Goal: Check status: Check status

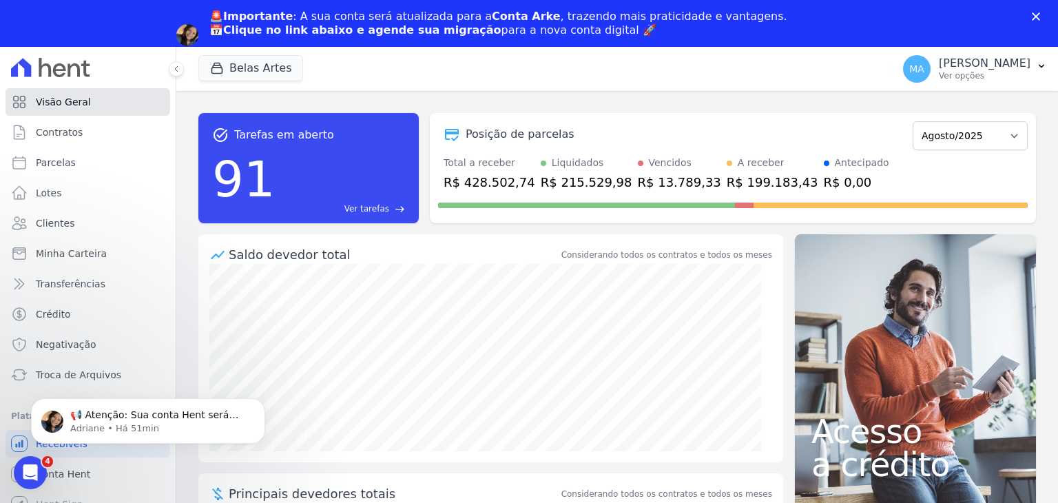
click at [76, 105] on span "Visão Geral" at bounding box center [63, 102] width 55 height 14
click at [230, 68] on button "Belas Artes" at bounding box center [250, 68] width 105 height 26
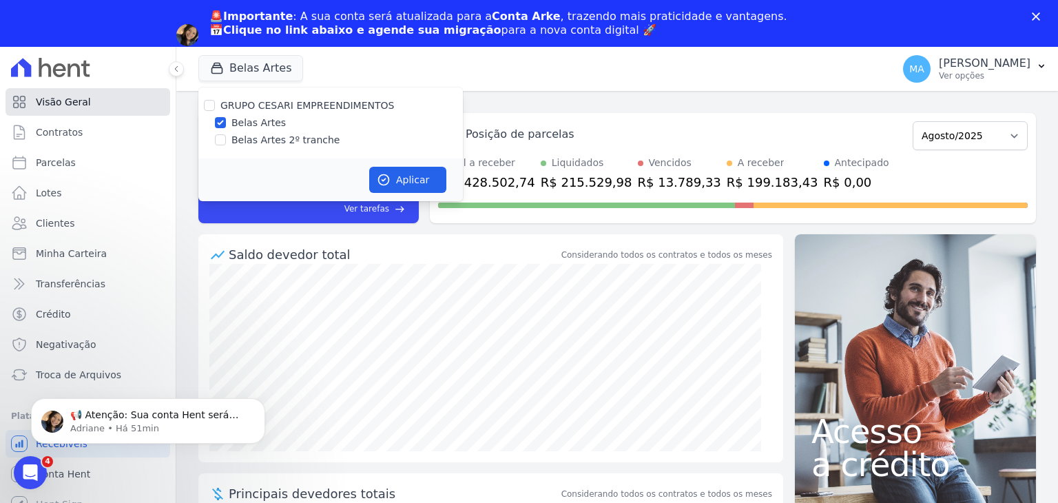
click at [61, 105] on span "Visão Geral" at bounding box center [63, 102] width 55 height 14
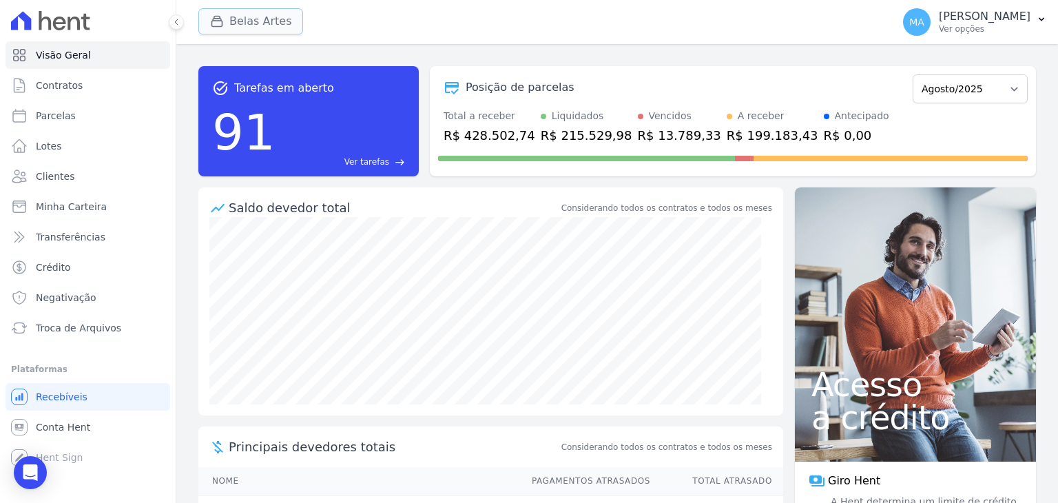
click at [229, 19] on button "Belas Artes" at bounding box center [250, 21] width 105 height 26
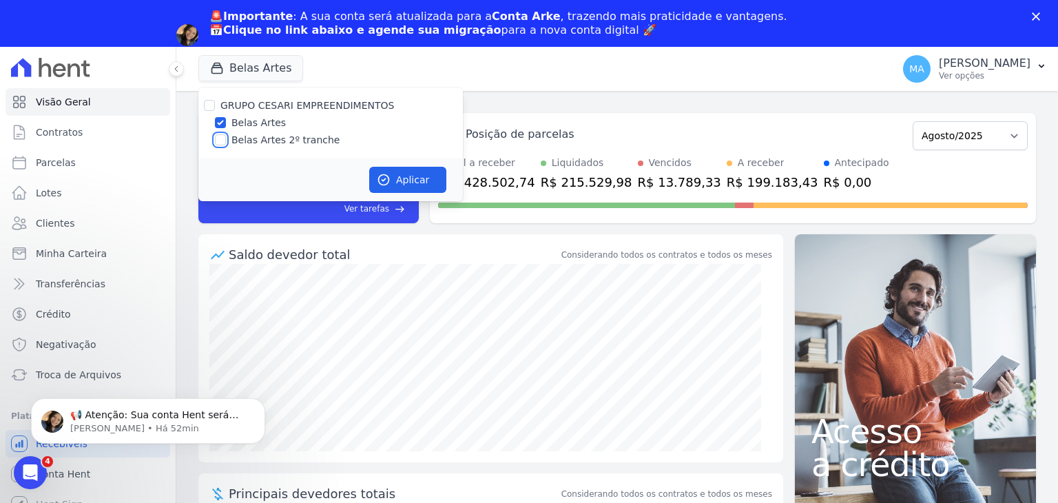
click at [223, 143] on input "Belas Artes 2º tranche" at bounding box center [220, 139] width 11 height 11
checkbox input "true"
click at [405, 177] on button "Aplicar" at bounding box center [407, 180] width 77 height 26
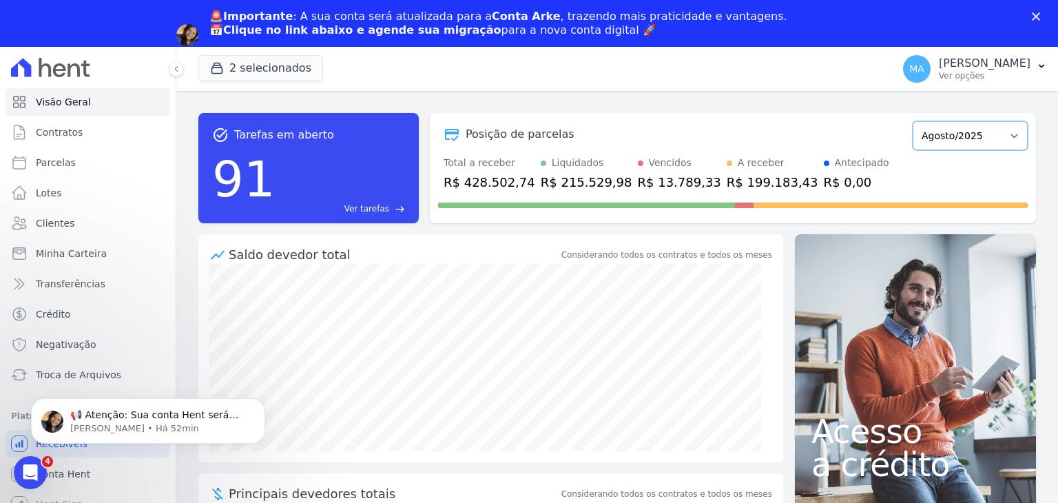
click at [963, 139] on select "Setembro/2022 Outubro/2022 Novembro/2022 Dezembro/2022 [GEOGRAPHIC_DATA]/2023 F…" at bounding box center [970, 135] width 115 height 29
select select "07/2025"
click at [913, 121] on select "Setembro/2022 Outubro/2022 Novembro/2022 Dezembro/2022 [GEOGRAPHIC_DATA]/2023 F…" at bounding box center [970, 135] width 115 height 29
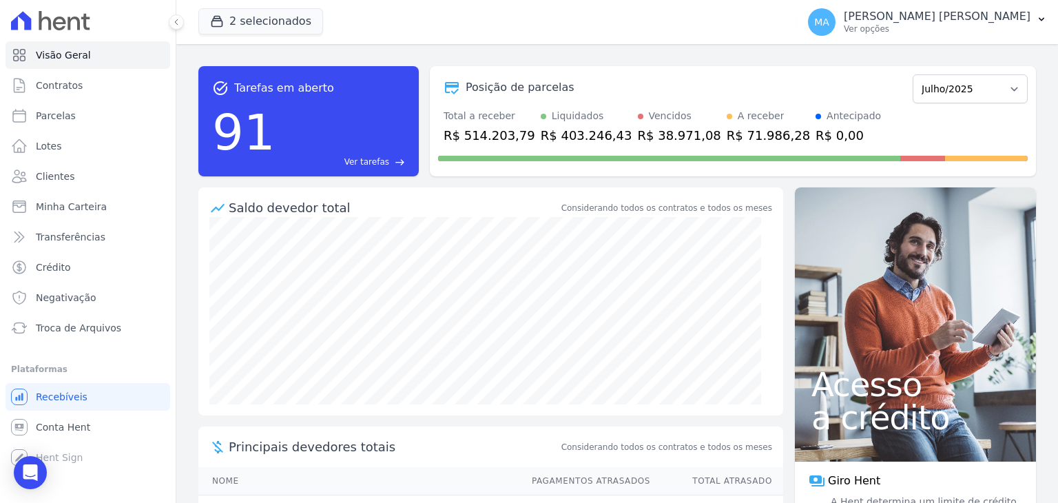
click at [638, 134] on div "R$ 38.971,08" at bounding box center [679, 135] width 83 height 19
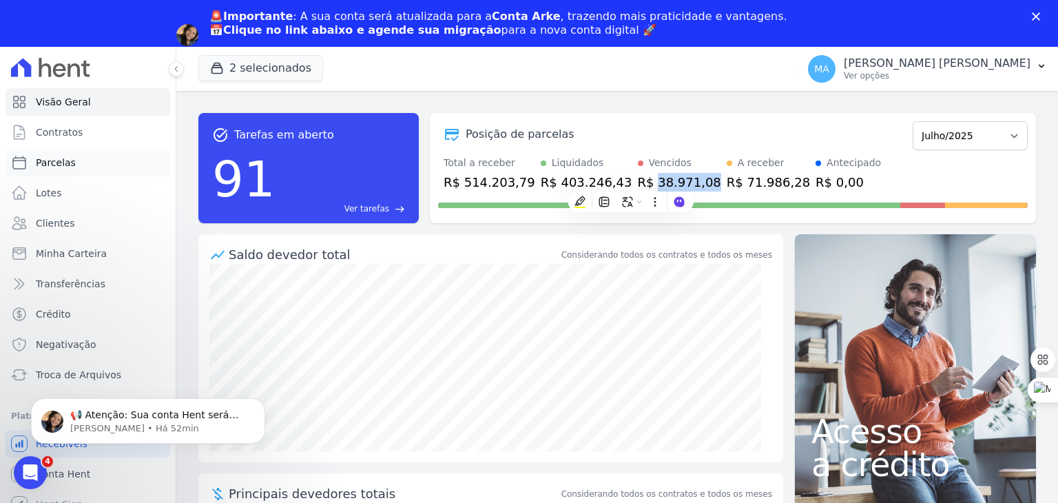
click at [54, 159] on span "Parcelas" at bounding box center [56, 163] width 40 height 14
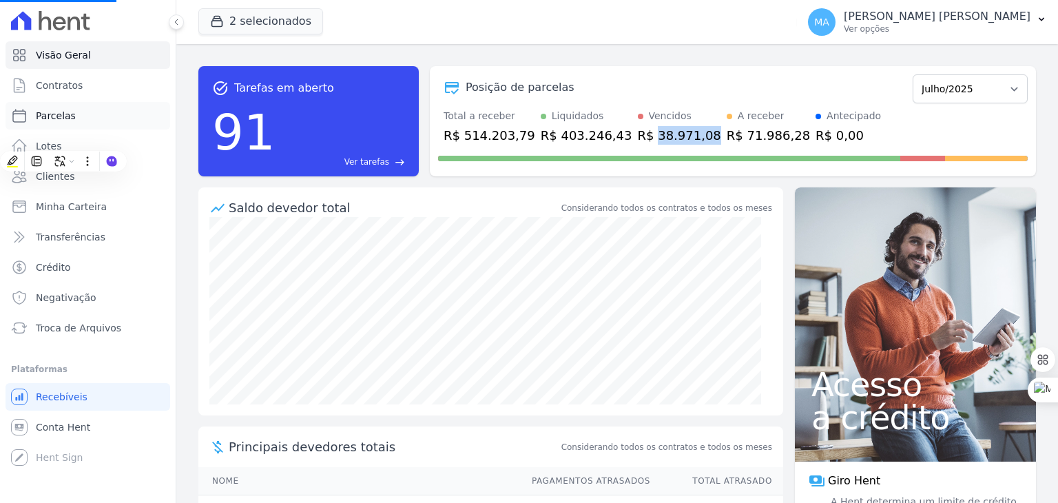
select select
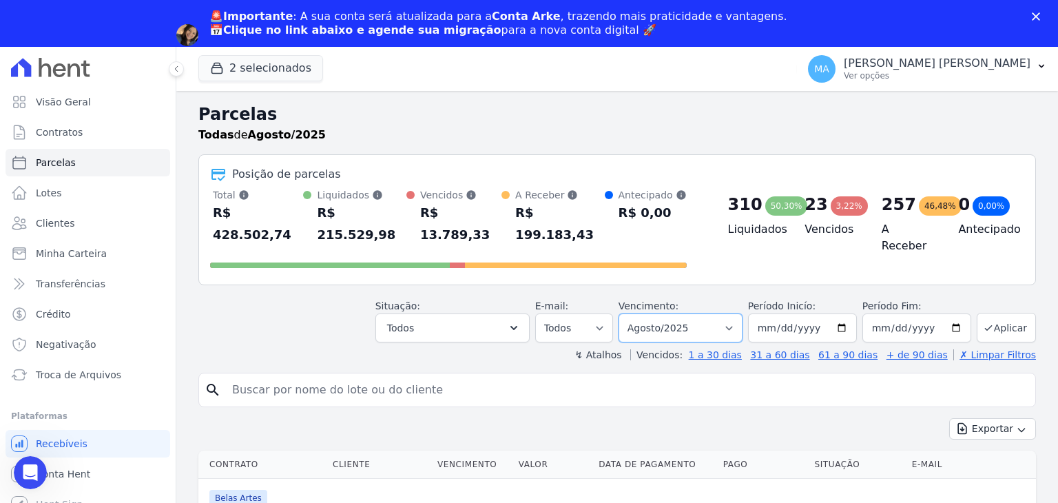
click at [688, 314] on select "Filtrar por período ──────── Todos os meses Setembro/2022 Outubro/2022 Novembro…" at bounding box center [681, 328] width 124 height 29
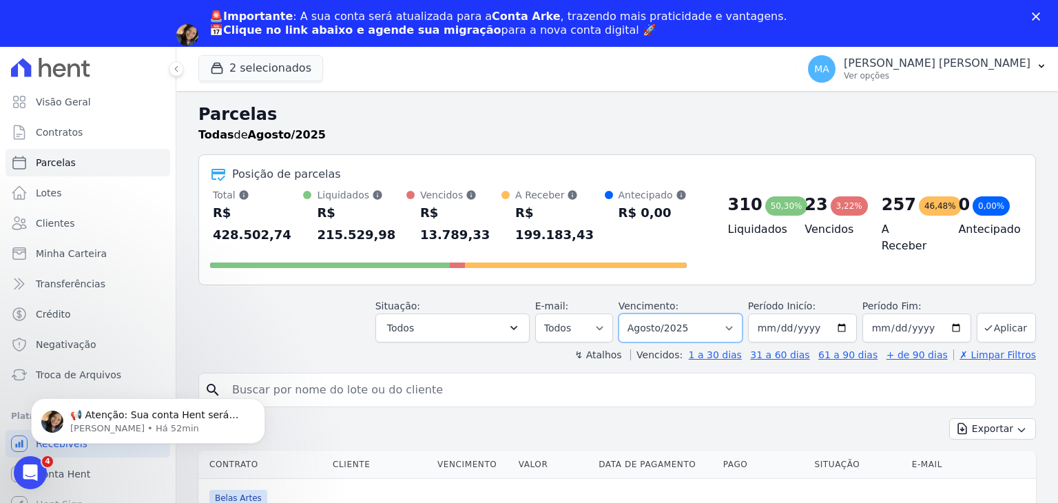
select select "07/2025"
click at [630, 314] on select "Filtrar por período ──────── Todos os meses Setembro/2022 Outubro/2022 Novembro…" at bounding box center [681, 328] width 124 height 29
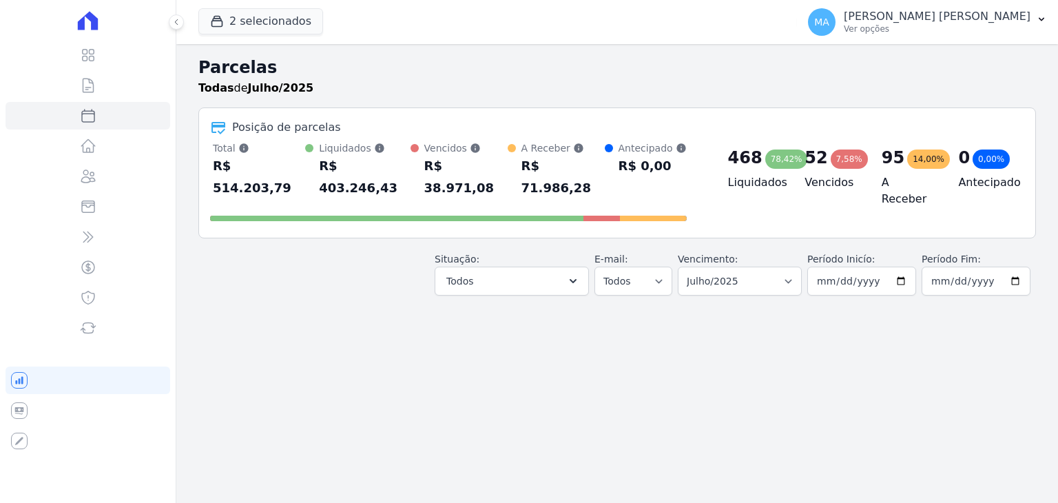
select select
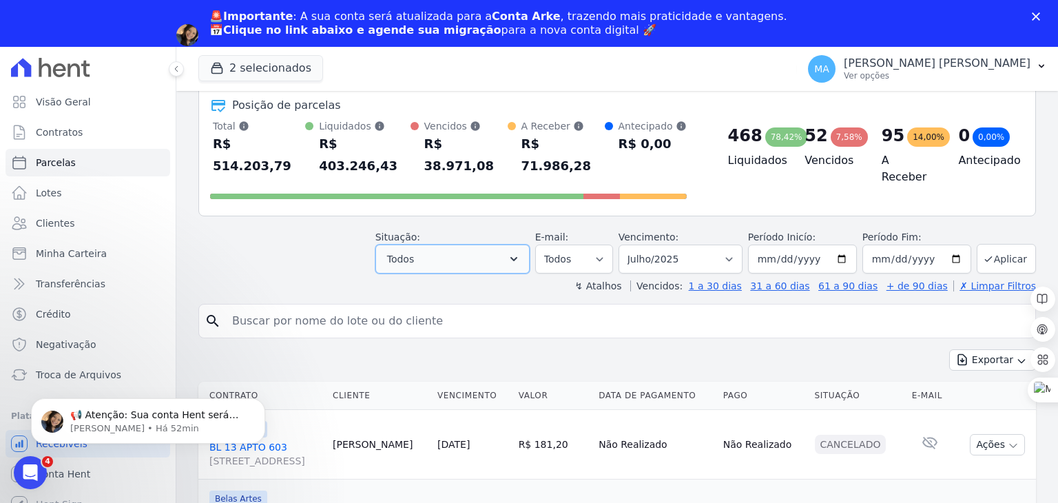
click at [521, 252] on icon "button" at bounding box center [514, 259] width 14 height 14
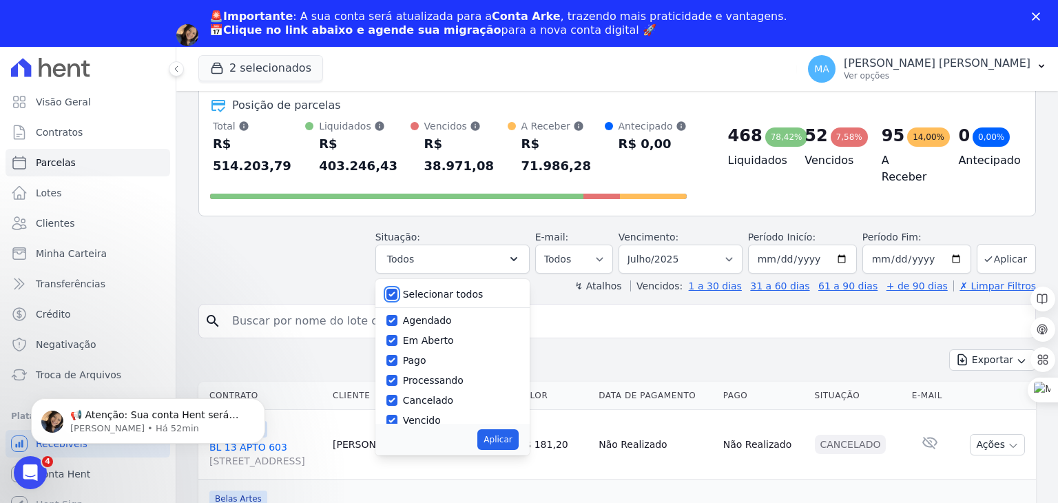
click at [398, 289] on input "Selecionar todos" at bounding box center [392, 294] width 11 height 11
checkbox input "false"
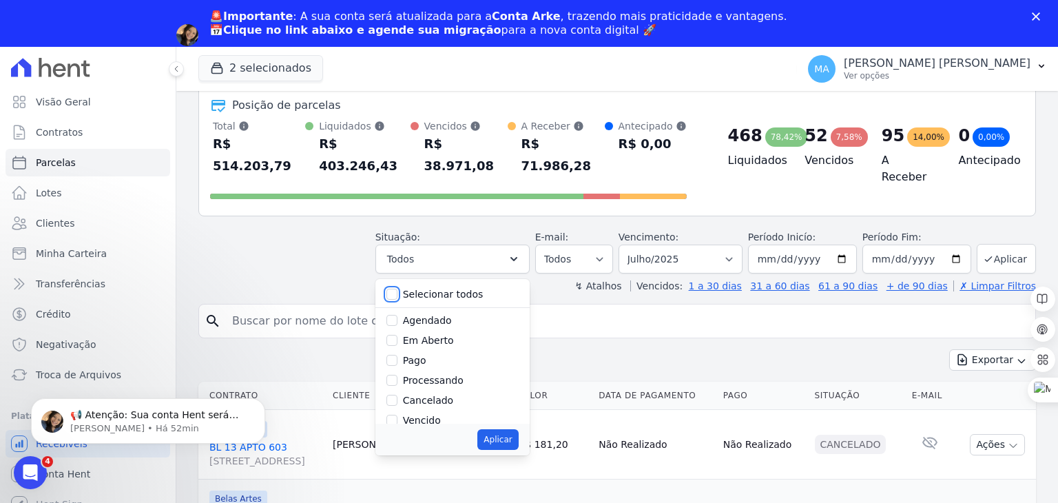
checkbox input "false"
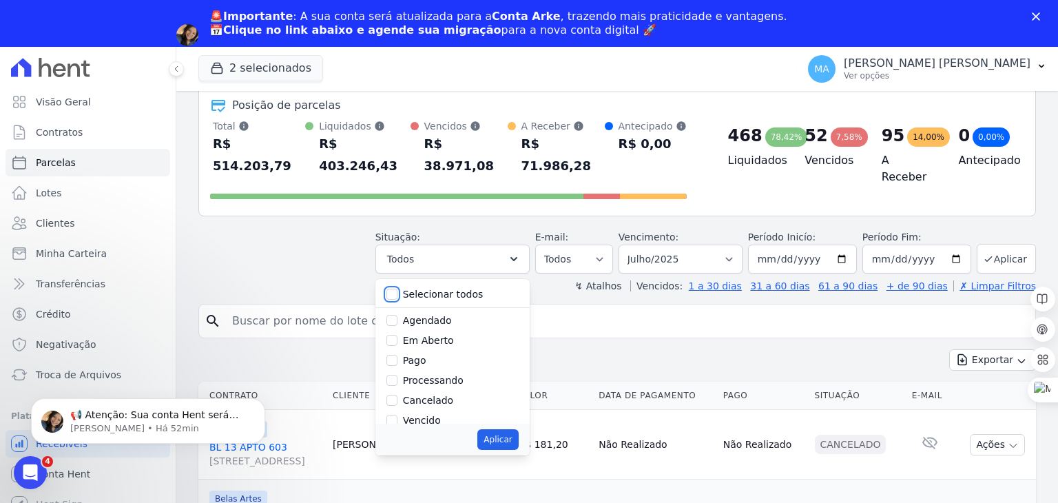
checkbox input "false"
click at [398, 323] on input "Vencido" at bounding box center [392, 328] width 11 height 11
checkbox input "true"
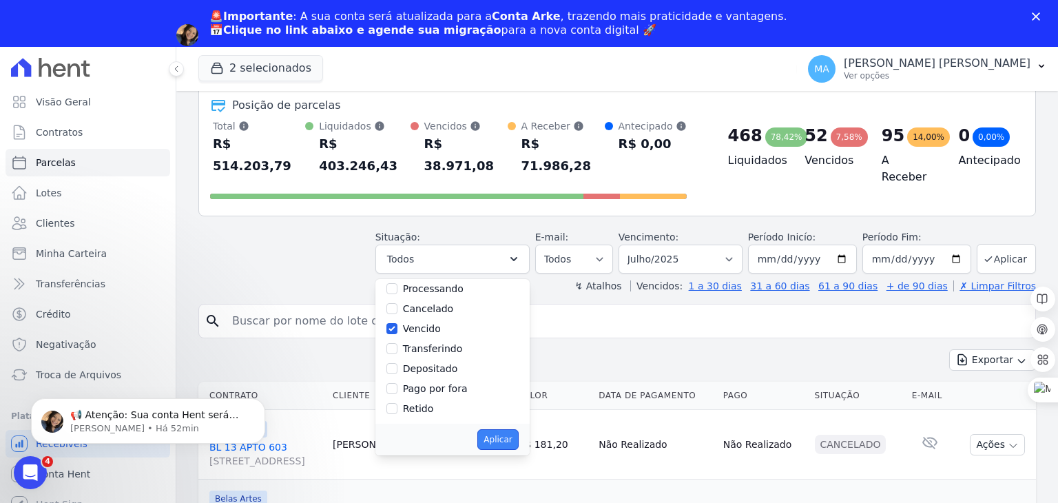
click at [500, 429] on button "Aplicar" at bounding box center [498, 439] width 41 height 21
select select "overdue"
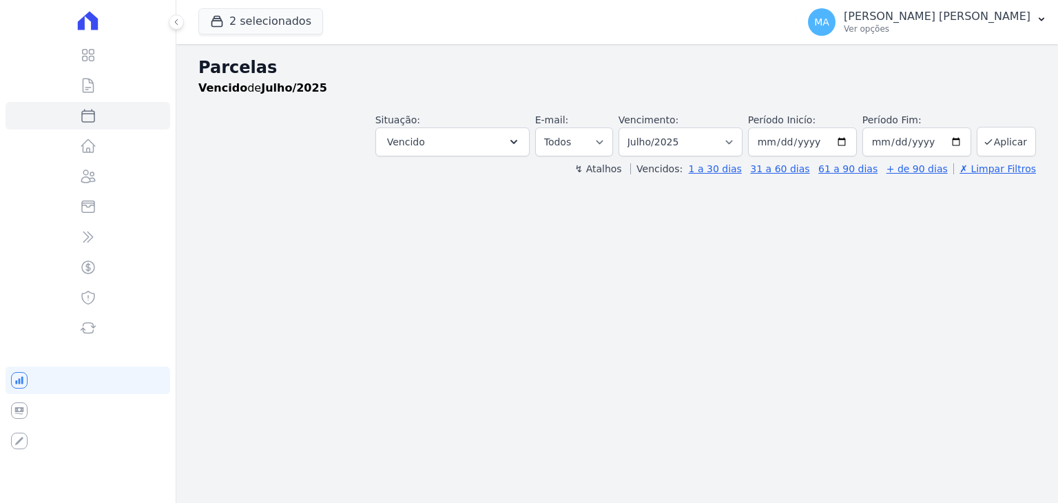
select select
